Goal: Information Seeking & Learning: Learn about a topic

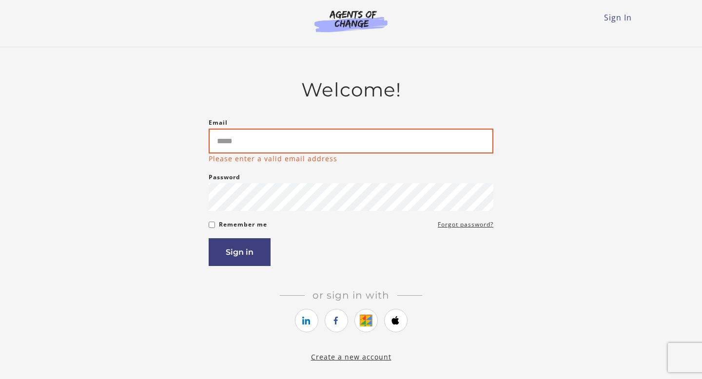
click at [292, 141] on input "Email" at bounding box center [351, 141] width 285 height 25
type input "**********"
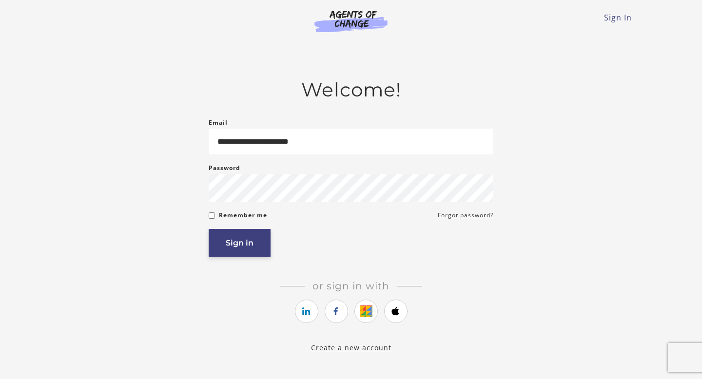
click at [248, 243] on button "Sign in" at bounding box center [240, 243] width 62 height 28
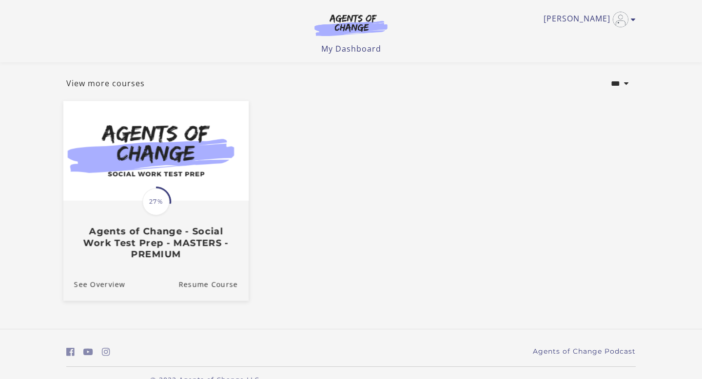
scroll to position [57, 0]
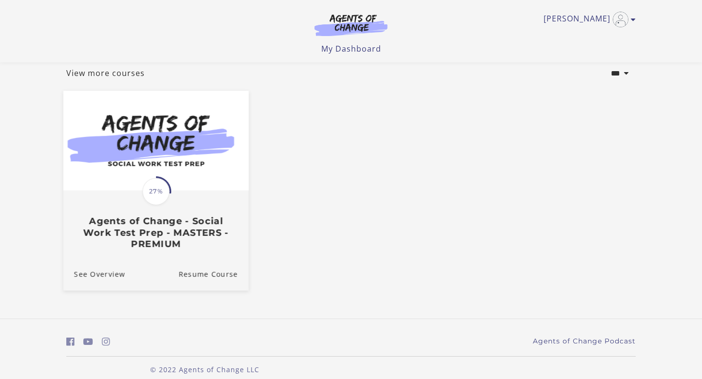
click at [157, 211] on div "Translation missing: en.liquid.partials.dashboard_course_card.progress_descript…" at bounding box center [155, 221] width 185 height 58
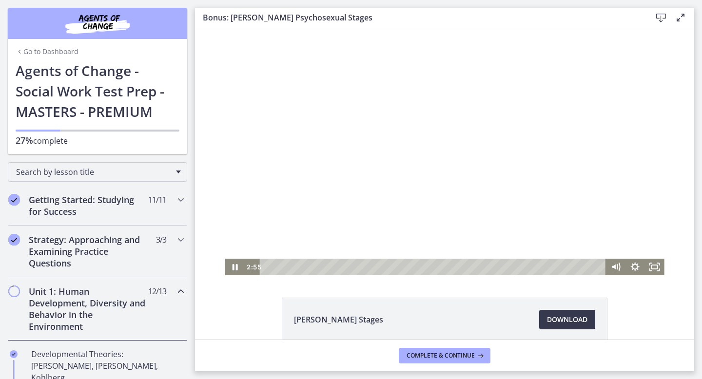
click at [251, 185] on div at bounding box center [444, 151] width 439 height 247
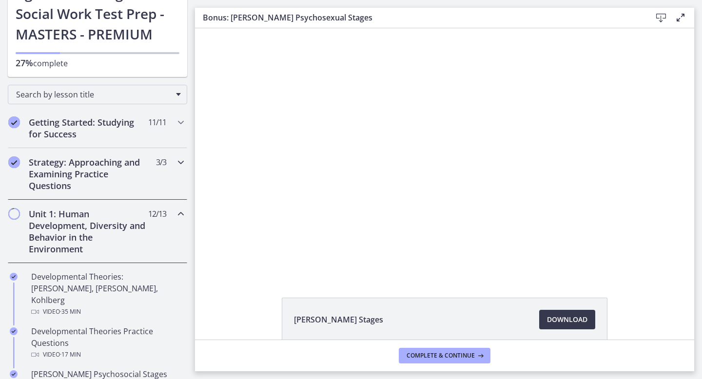
scroll to position [92, 0]
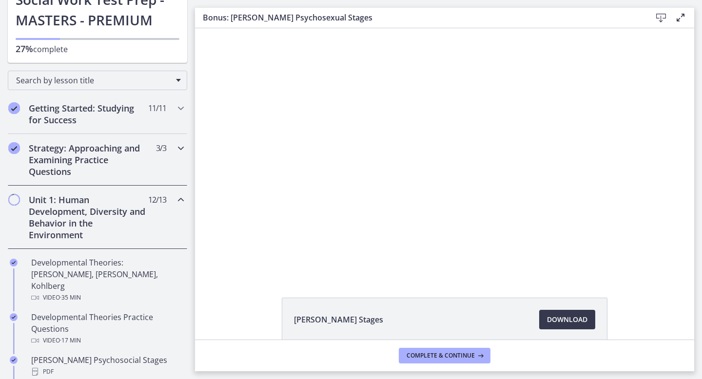
click at [107, 236] on h2 "Unit 1: Human Development, Diversity and Behavior in the Environment" at bounding box center [88, 217] width 119 height 47
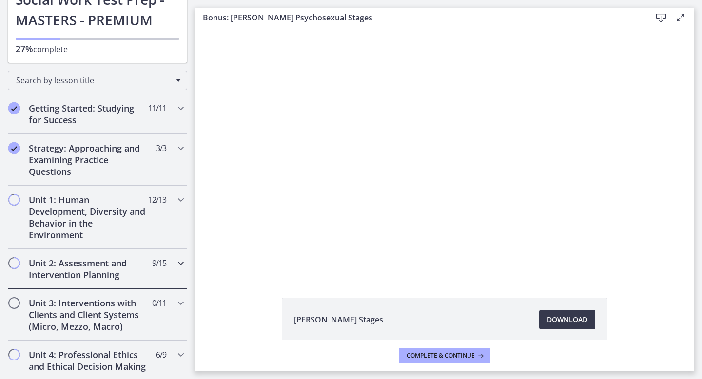
click at [102, 266] on h2 "Unit 2: Assessment and Intervention Planning" at bounding box center [88, 268] width 119 height 23
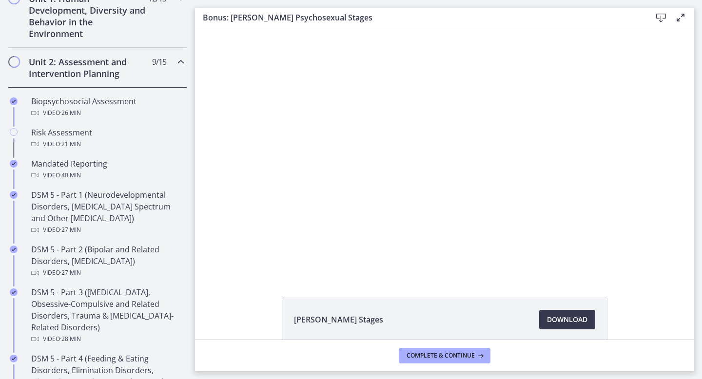
scroll to position [226, 0]
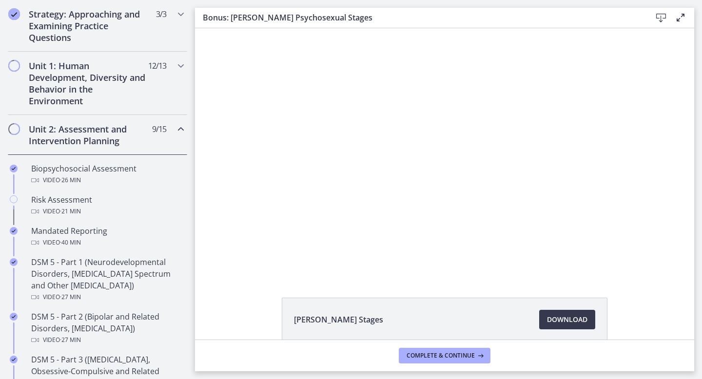
click at [115, 126] on h2 "Unit 2: Assessment and Intervention Planning" at bounding box center [88, 134] width 119 height 23
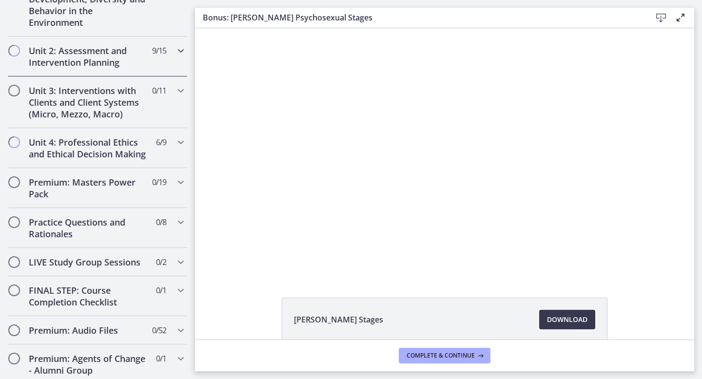
scroll to position [324, 0]
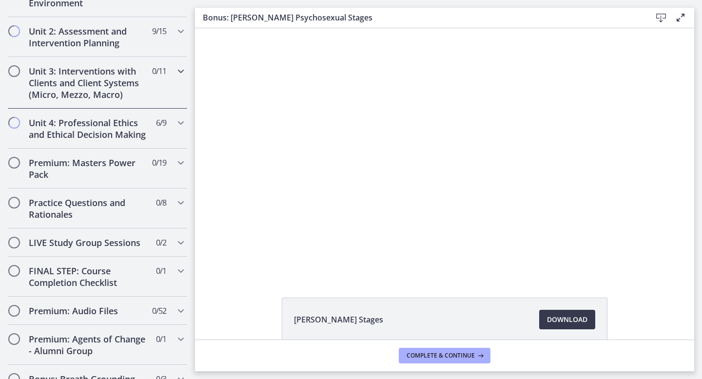
click at [120, 78] on h2 "Unit 3: Interventions with Clients and Client Systems (Micro, Mezzo, Macro)" at bounding box center [88, 82] width 119 height 35
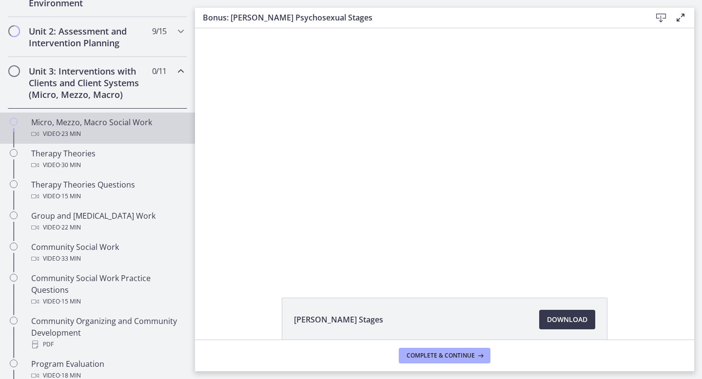
click at [134, 132] on div "Video · 23 min" at bounding box center [107, 134] width 152 height 12
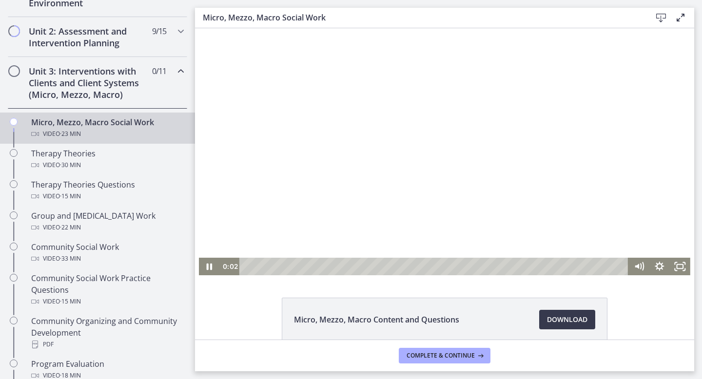
click at [375, 129] on div at bounding box center [445, 151] width 492 height 247
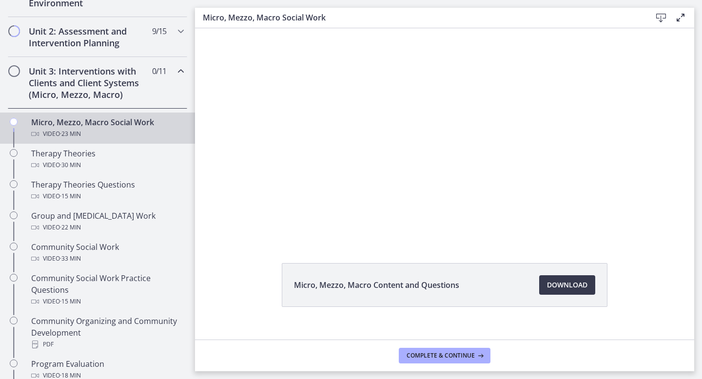
scroll to position [41, 0]
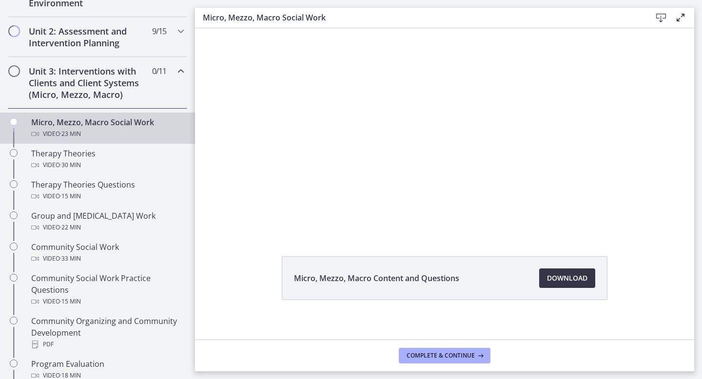
click at [566, 282] on span "Download Opens in a new window" at bounding box center [567, 279] width 40 height 12
